Goal: Information Seeking & Learning: Learn about a topic

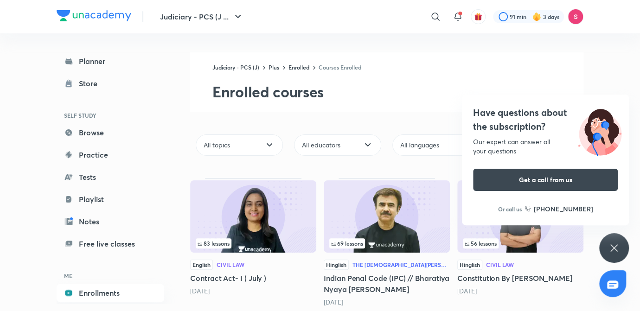
click at [611, 251] on icon at bounding box center [613, 247] width 7 height 7
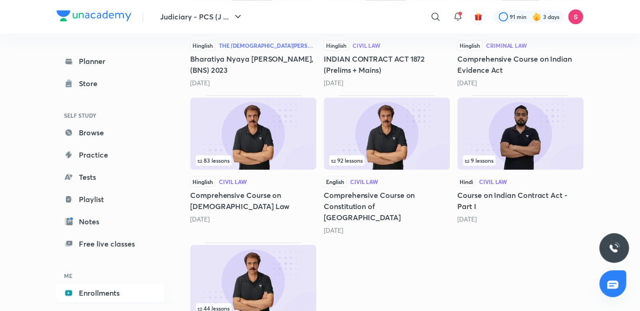
scroll to position [357, 0]
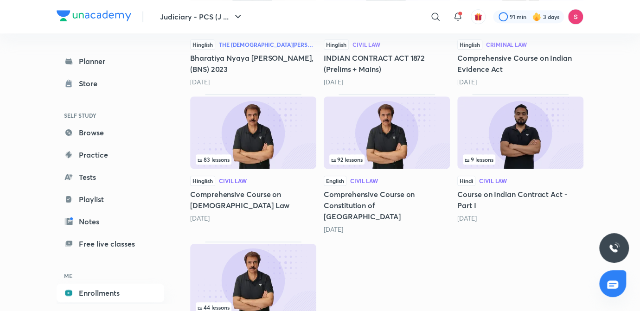
click at [514, 125] on img at bounding box center [520, 132] width 126 height 72
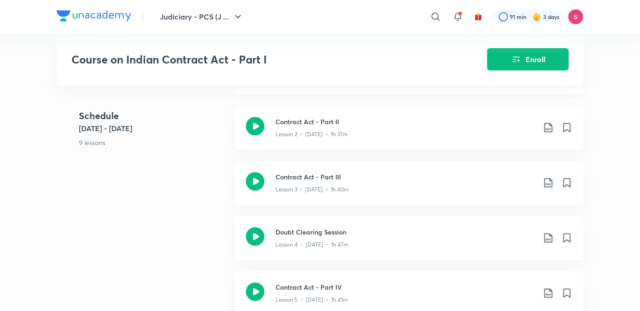
scroll to position [425, 0]
click at [324, 183] on div "Lesson 3 • Jan 4 • 1h 40m" at bounding box center [405, 187] width 260 height 12
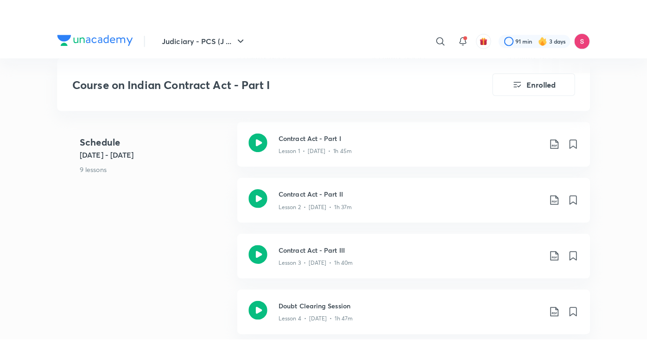
scroll to position [472, 0]
